Goal: Information Seeking & Learning: Learn about a topic

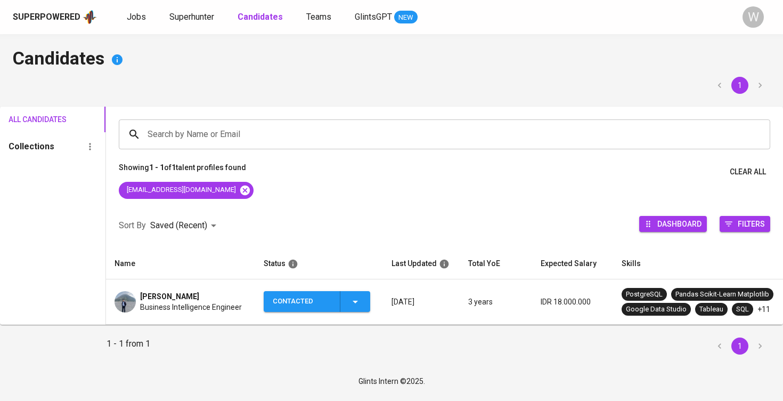
scroll to position [2, 0]
click at [240, 185] on icon at bounding box center [245, 190] width 10 height 10
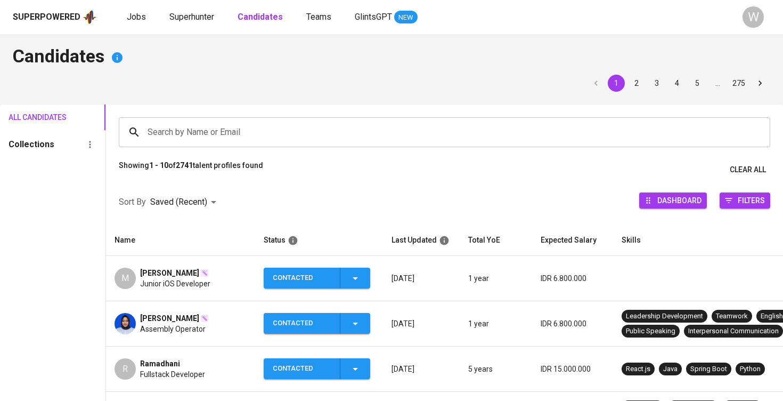
click at [522, 1] on div "Superpowered Jobs Superhunter Candidates Teams GlintsGPT NEW W" at bounding box center [391, 17] width 783 height 34
click at [336, 146] on div "Search by Name or Email" at bounding box center [445, 132] width 652 height 30
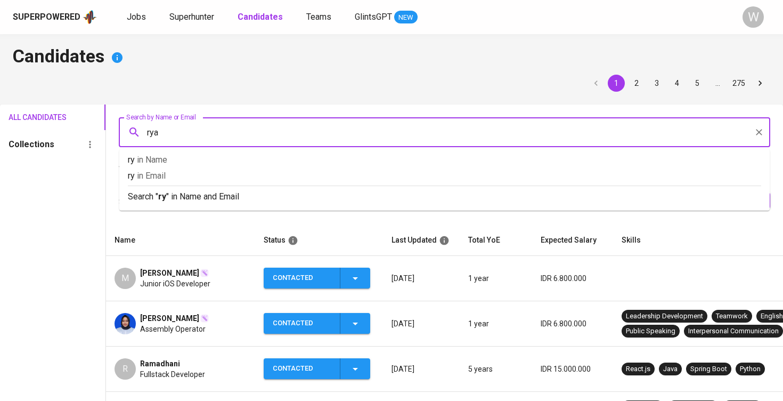
type input "[PERSON_NAME]"
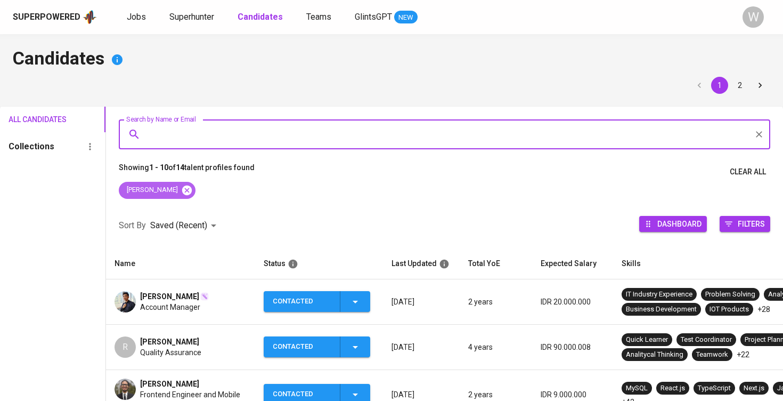
click at [182, 190] on icon at bounding box center [187, 190] width 10 height 10
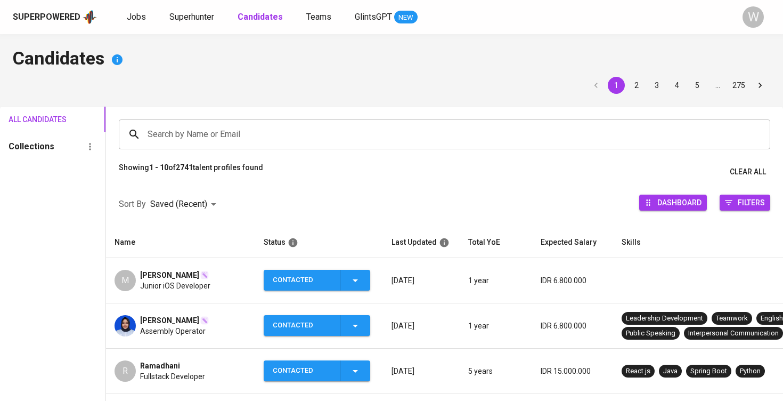
click at [175, 128] on input "Search by Name or Email" at bounding box center [447, 134] width 605 height 20
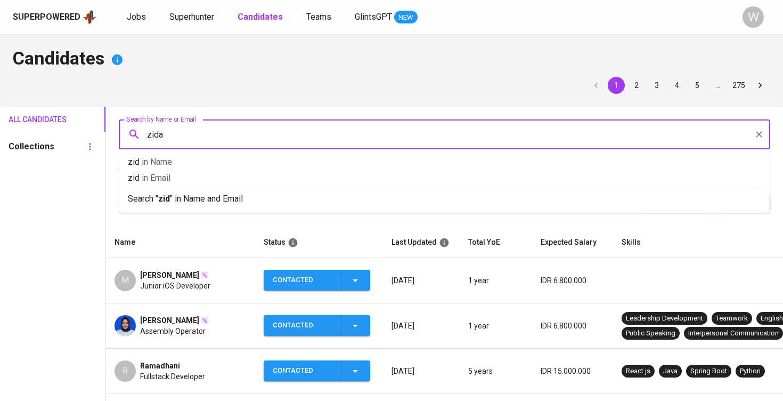
type input "zidan"
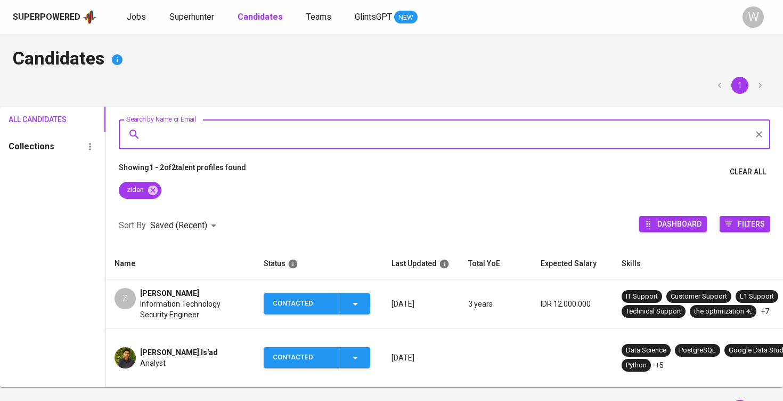
click at [169, 339] on td "[PERSON_NAME] Is'ad Analyst" at bounding box center [180, 358] width 149 height 58
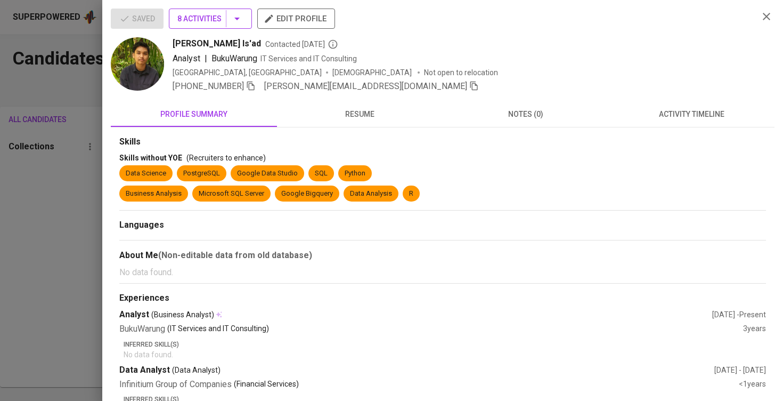
click at [204, 22] on span "8 Activities" at bounding box center [210, 18] width 66 height 13
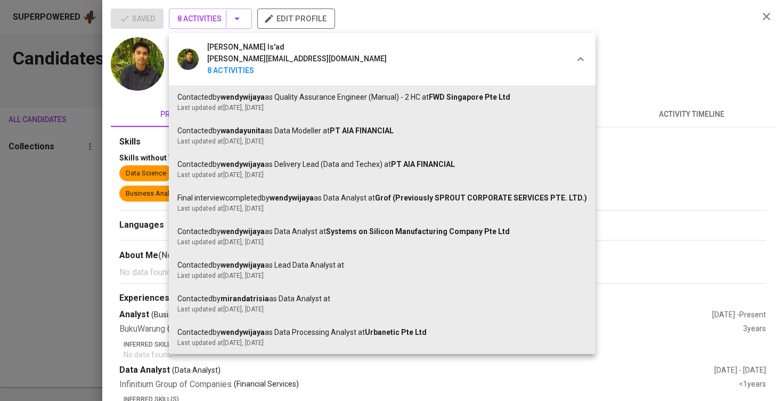
click at [701, 109] on div at bounding box center [391, 200] width 783 height 401
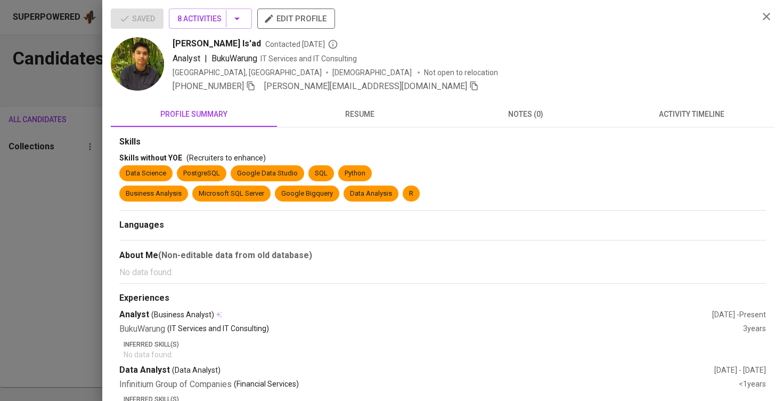
click at [701, 109] on div "[PERSON_NAME] Is'ad [PERSON_NAME][EMAIL_ADDRESS][DOMAIN_NAME] 8 Activities Cont…" at bounding box center [391, 200] width 783 height 401
click at [701, 109] on span "activity timeline" at bounding box center [691, 114] width 153 height 13
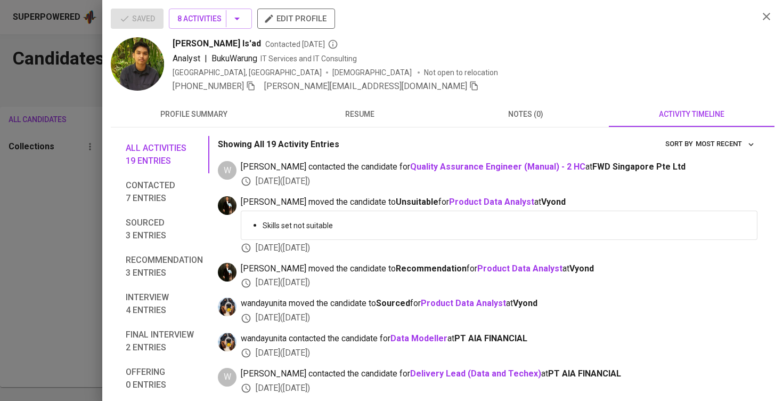
click at [77, 184] on div at bounding box center [391, 200] width 783 height 401
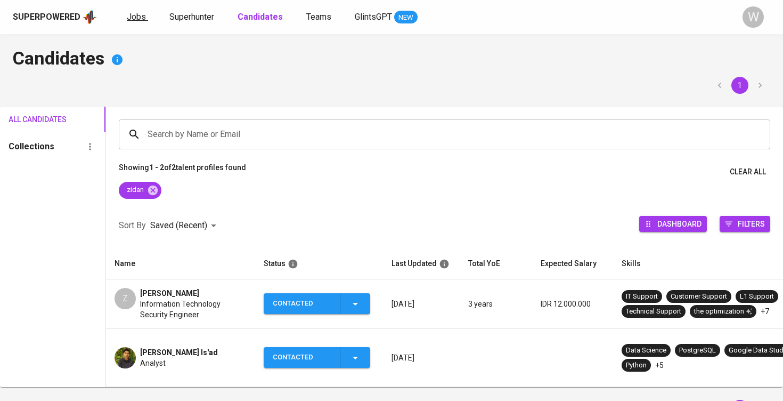
click at [144, 21] on link "Jobs" at bounding box center [137, 17] width 21 height 13
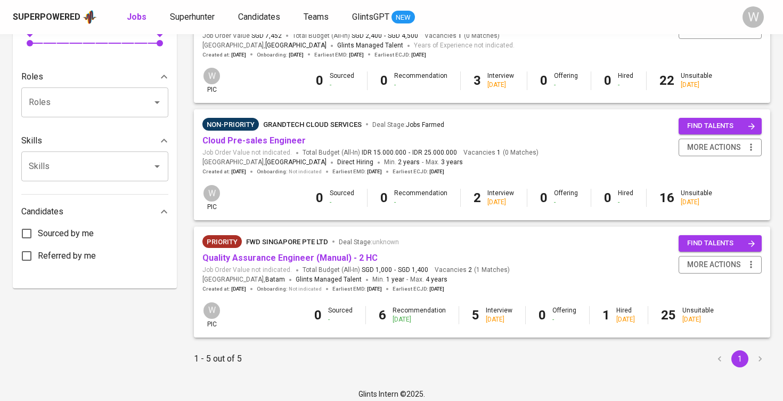
scroll to position [398, 0]
click at [257, 253] on link "Quality Assurance Engineer (Manual) - 2 HC" at bounding box center [289, 258] width 175 height 10
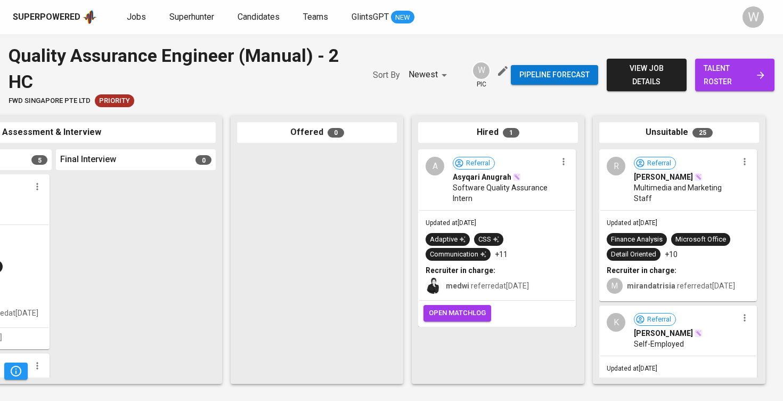
scroll to position [0, 485]
click at [709, 76] on span "talent roster" at bounding box center [735, 75] width 62 height 26
